Goal: Contribute content: Contribute content

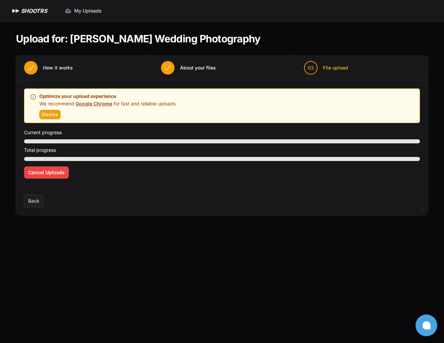
click at [93, 104] on link "Google Chrome" at bounding box center [94, 104] width 37 height 6
